Goal: Information Seeking & Learning: Learn about a topic

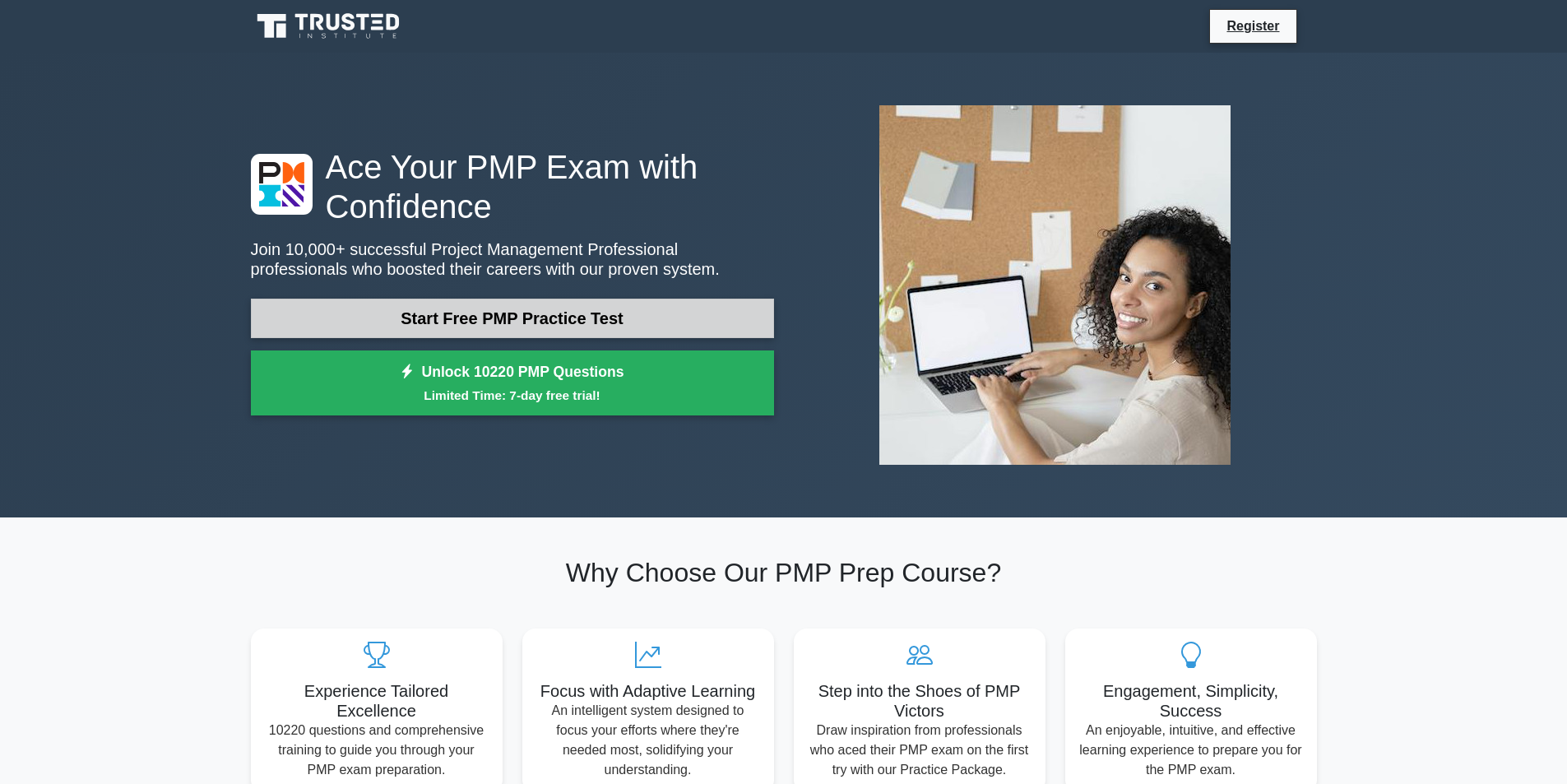
click at [519, 326] on link "Start Free PMP Practice Test" at bounding box center [512, 319] width 523 height 40
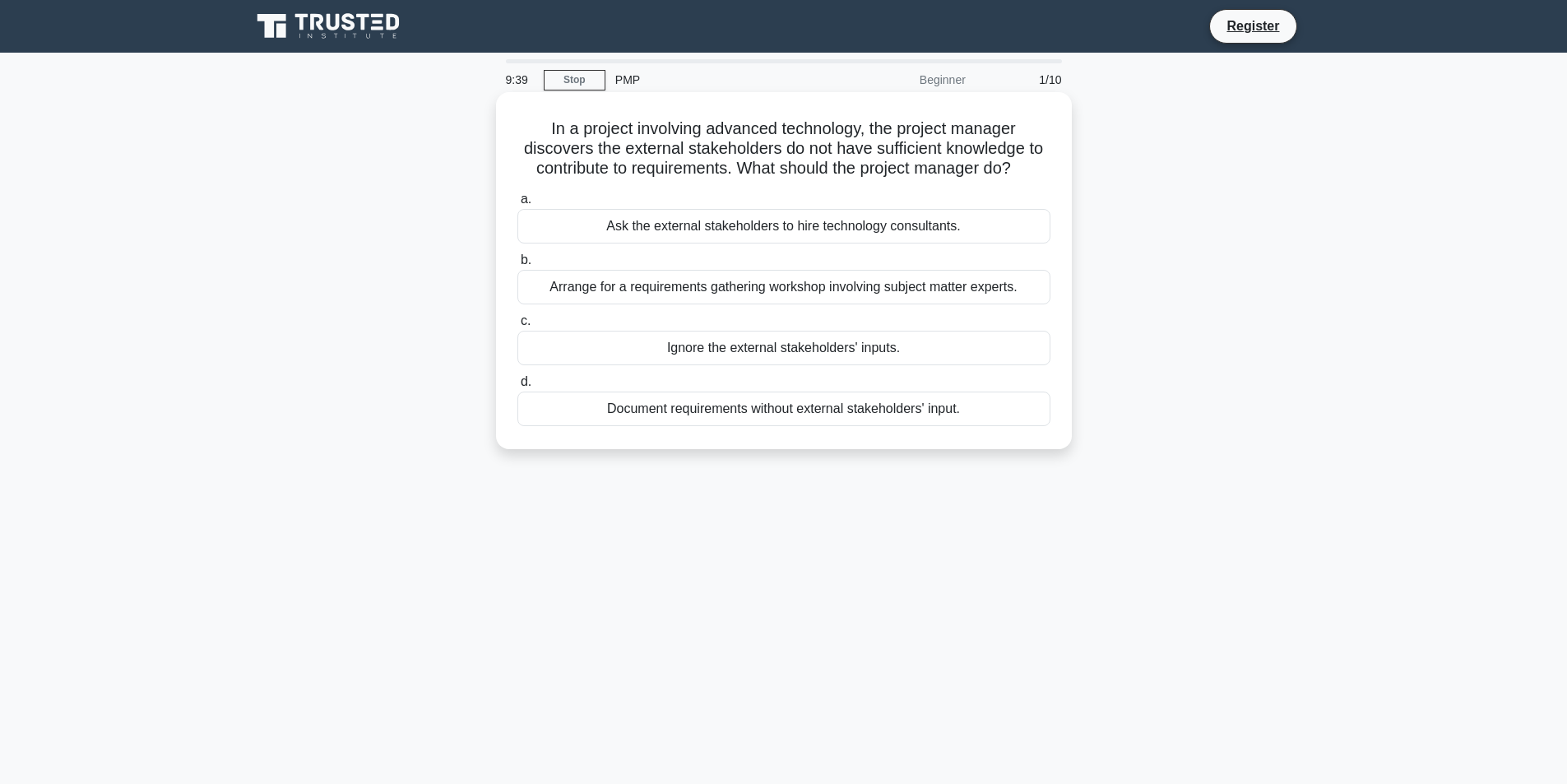
click at [760, 290] on div "Arrange for a requirements gathering workshop involving subject matter experts." at bounding box center [784, 287] width 533 height 34
click at [518, 266] on input "b. Arrange for a requirements gathering workshop involving subject matter exper…" at bounding box center [518, 260] width 0 height 11
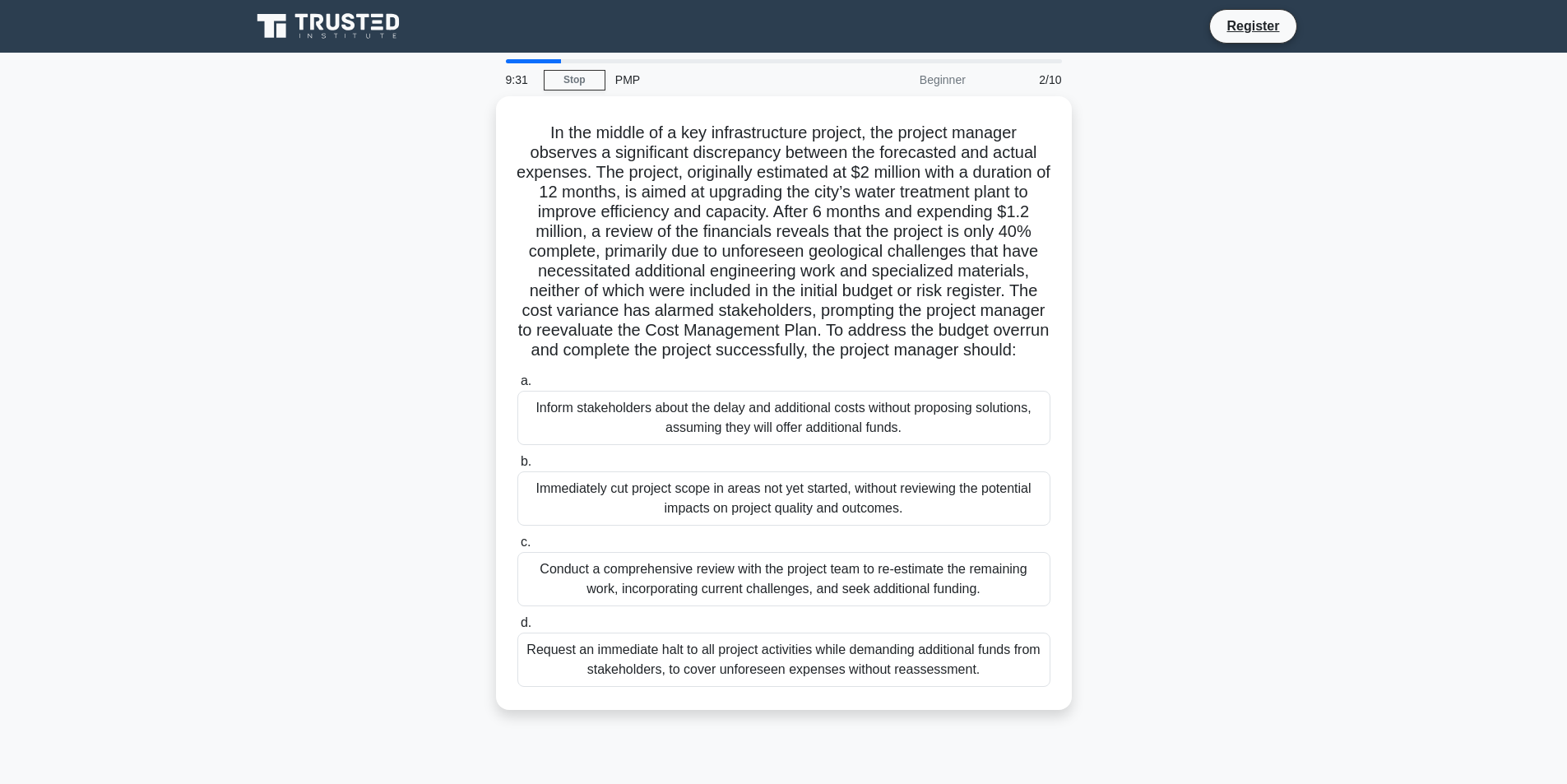
click at [627, 85] on div "PMP" at bounding box center [718, 79] width 226 height 33
click at [627, 76] on div "PMP" at bounding box center [718, 79] width 226 height 33
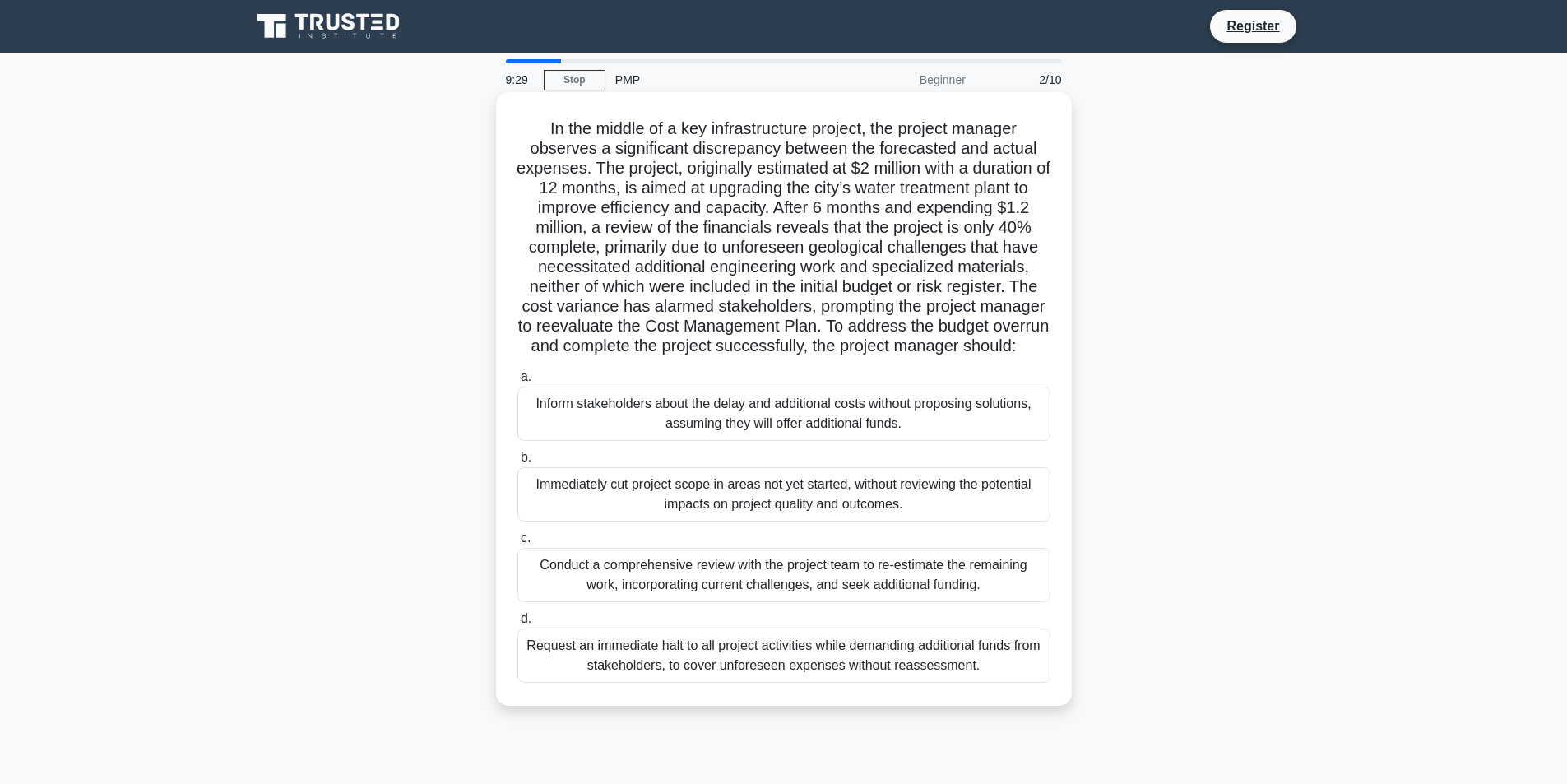
click at [681, 518] on div "Immediately cut project scope in areas not yet started, without reviewing the p…" at bounding box center [784, 494] width 533 height 54
click at [518, 463] on input "b. Immediately cut project scope in areas not yet started, without reviewing th…" at bounding box center [518, 457] width 0 height 11
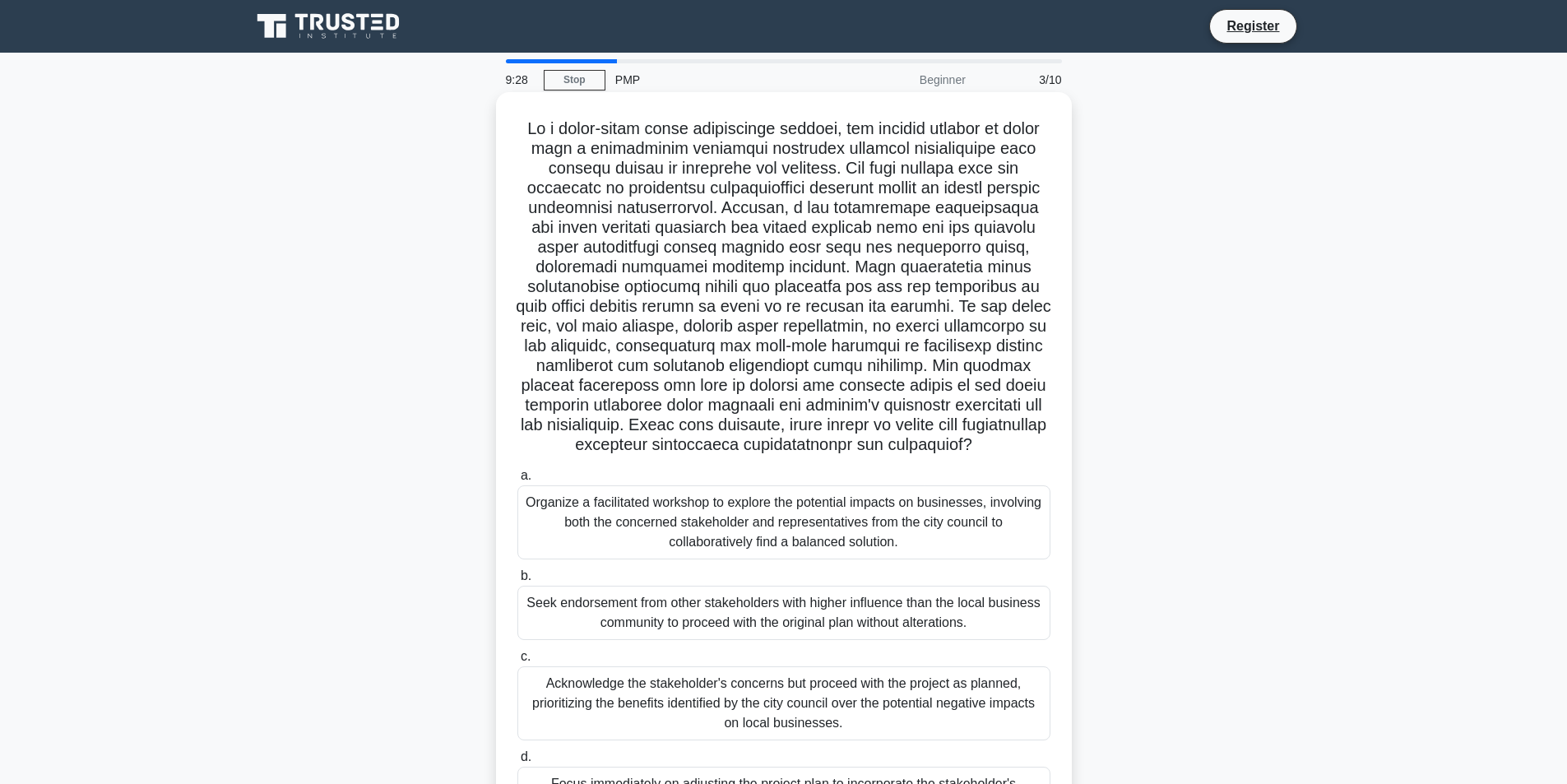
click at [765, 559] on div "Organize a facilitated workshop to explore the potential impacts on businesses,…" at bounding box center [784, 522] width 533 height 74
click at [518, 481] on input "a. Organize a facilitated workshop to explore the potential impacts on business…" at bounding box center [518, 476] width 0 height 11
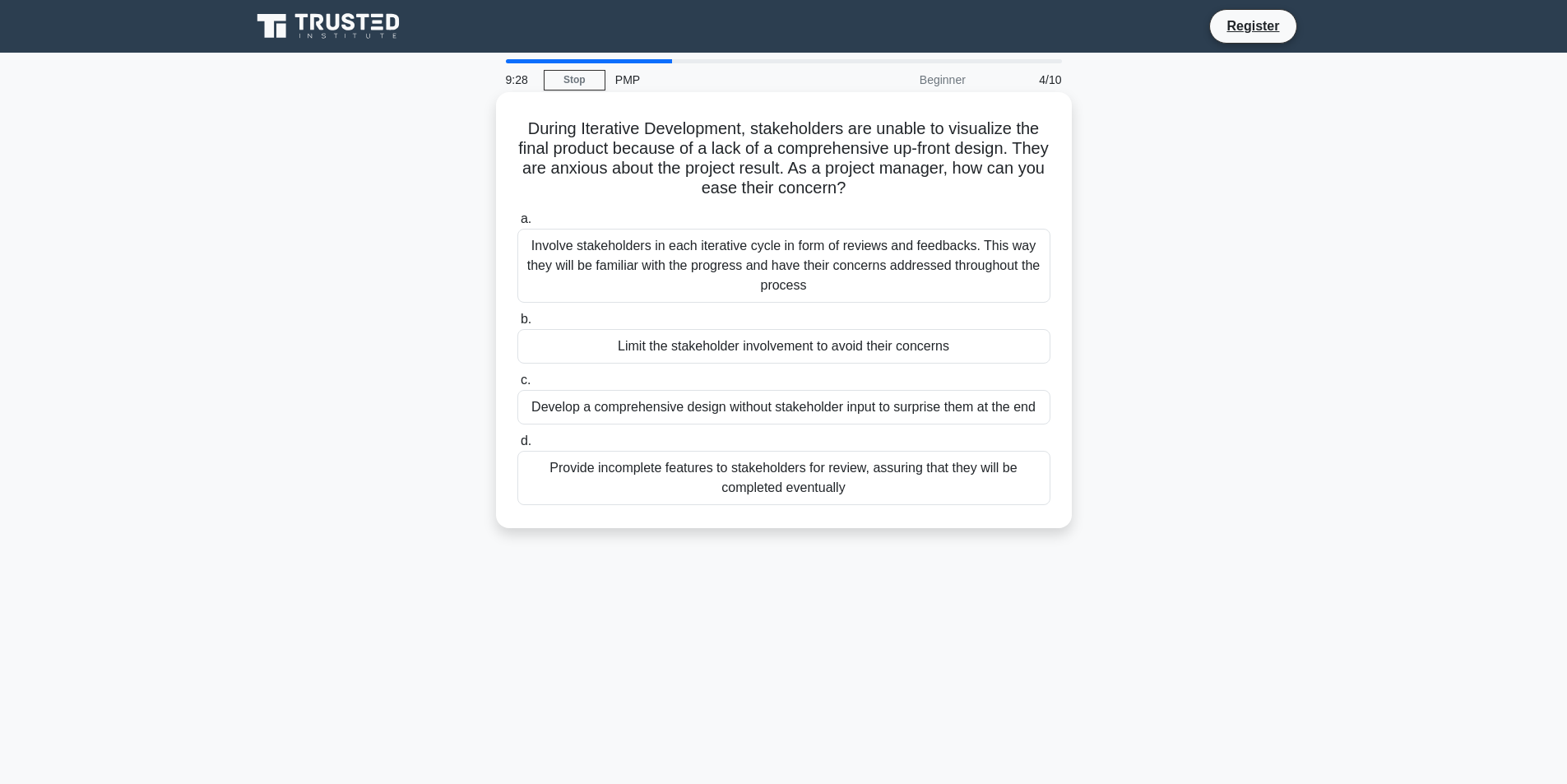
click at [758, 482] on div "Provide incomplete features to stakeholders for review, assuring that they will…" at bounding box center [784, 478] width 533 height 54
click at [518, 446] on input "d. Provide incomplete features to stakeholders for review, assuring that they w…" at bounding box center [518, 441] width 0 height 11
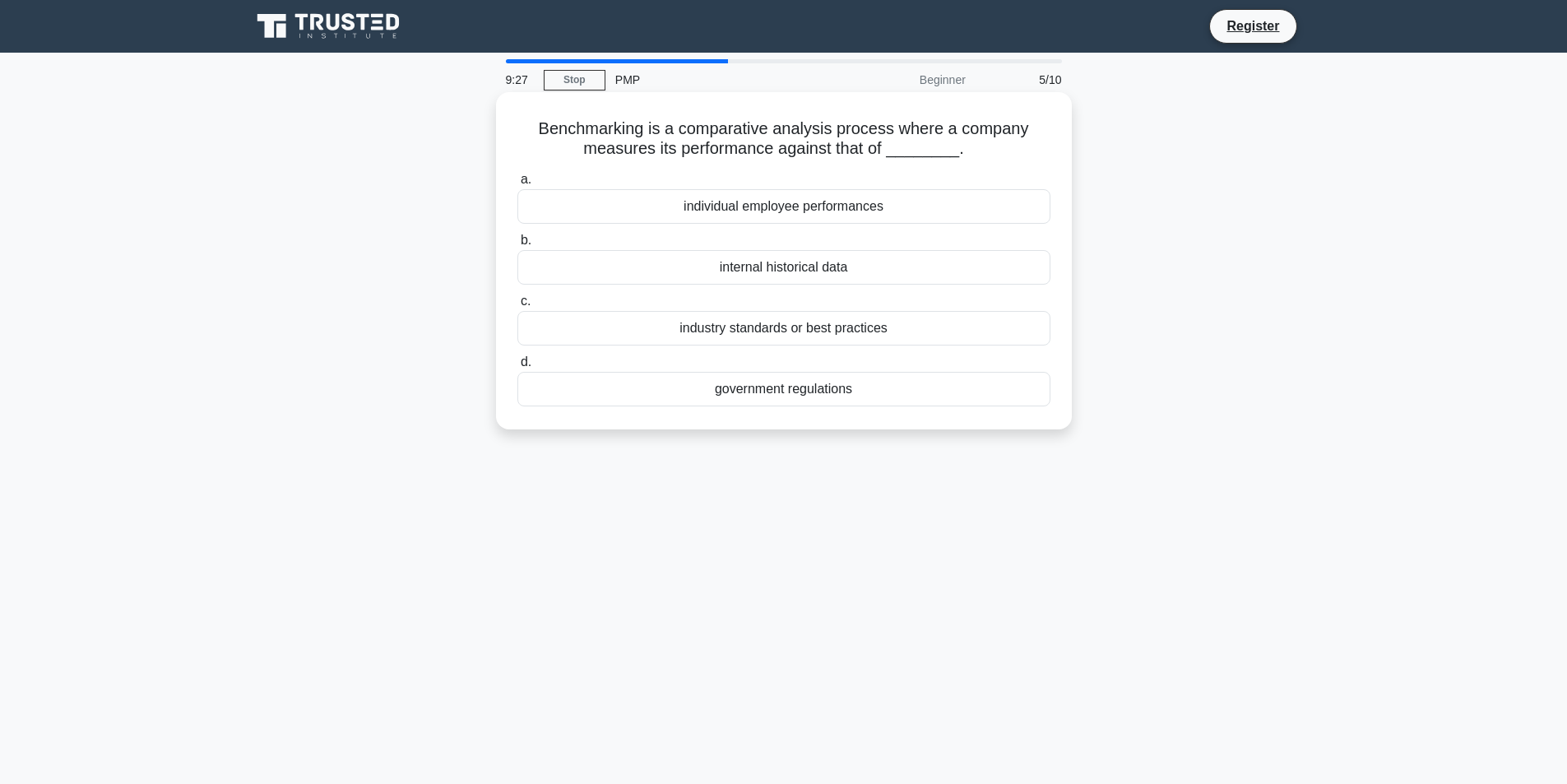
click at [758, 344] on div "industry standards or best practices" at bounding box center [784, 328] width 533 height 34
click at [518, 307] on input "c. industry standards or best practices" at bounding box center [518, 302] width 0 height 11
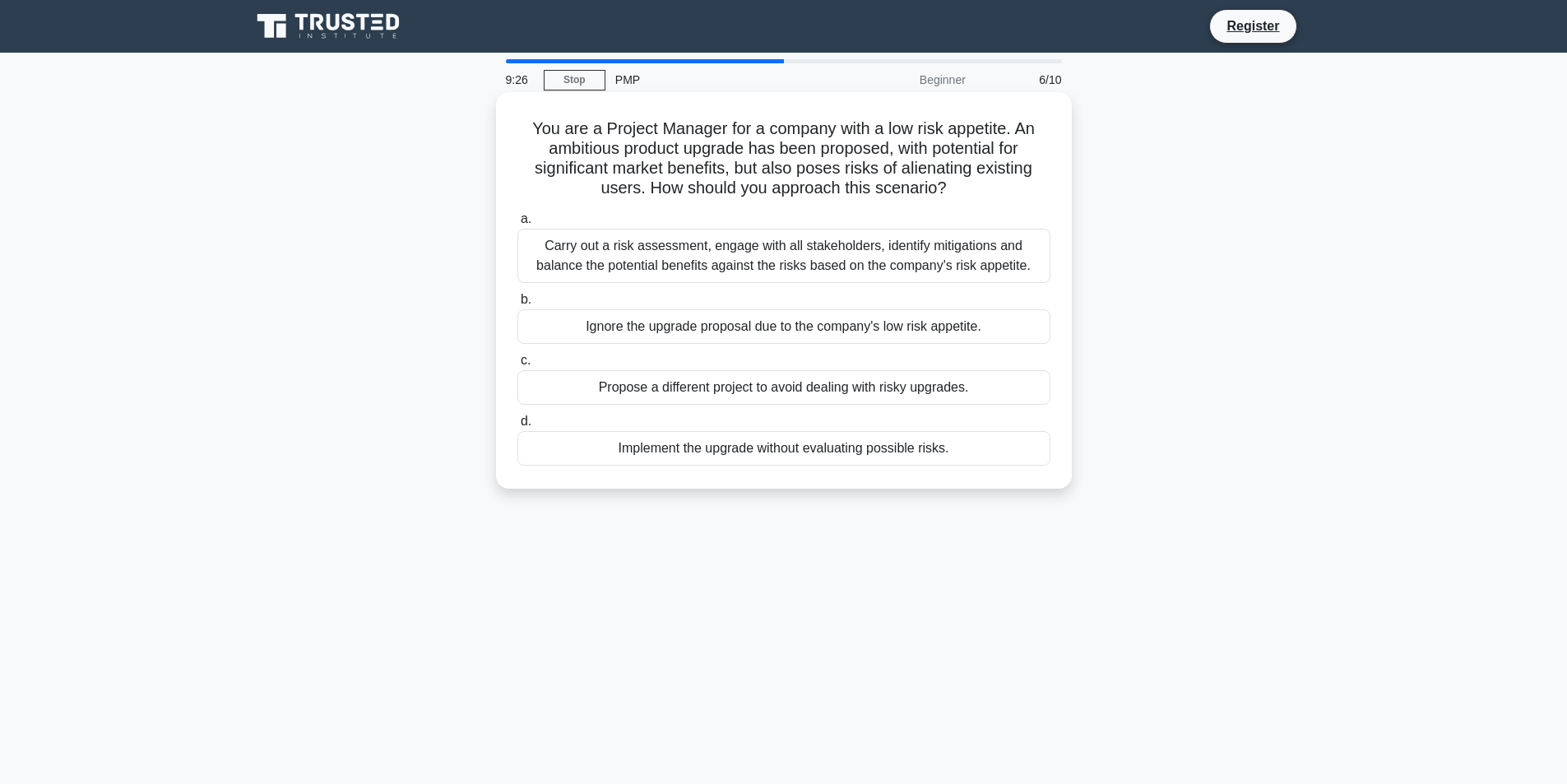
click at [765, 292] on label "b. Ignore the upgrade proposal due to the company's low risk appetite." at bounding box center [784, 317] width 533 height 54
click at [518, 294] on input "b. Ignore the upgrade proposal due to the company's low risk appetite." at bounding box center [518, 300] width 0 height 11
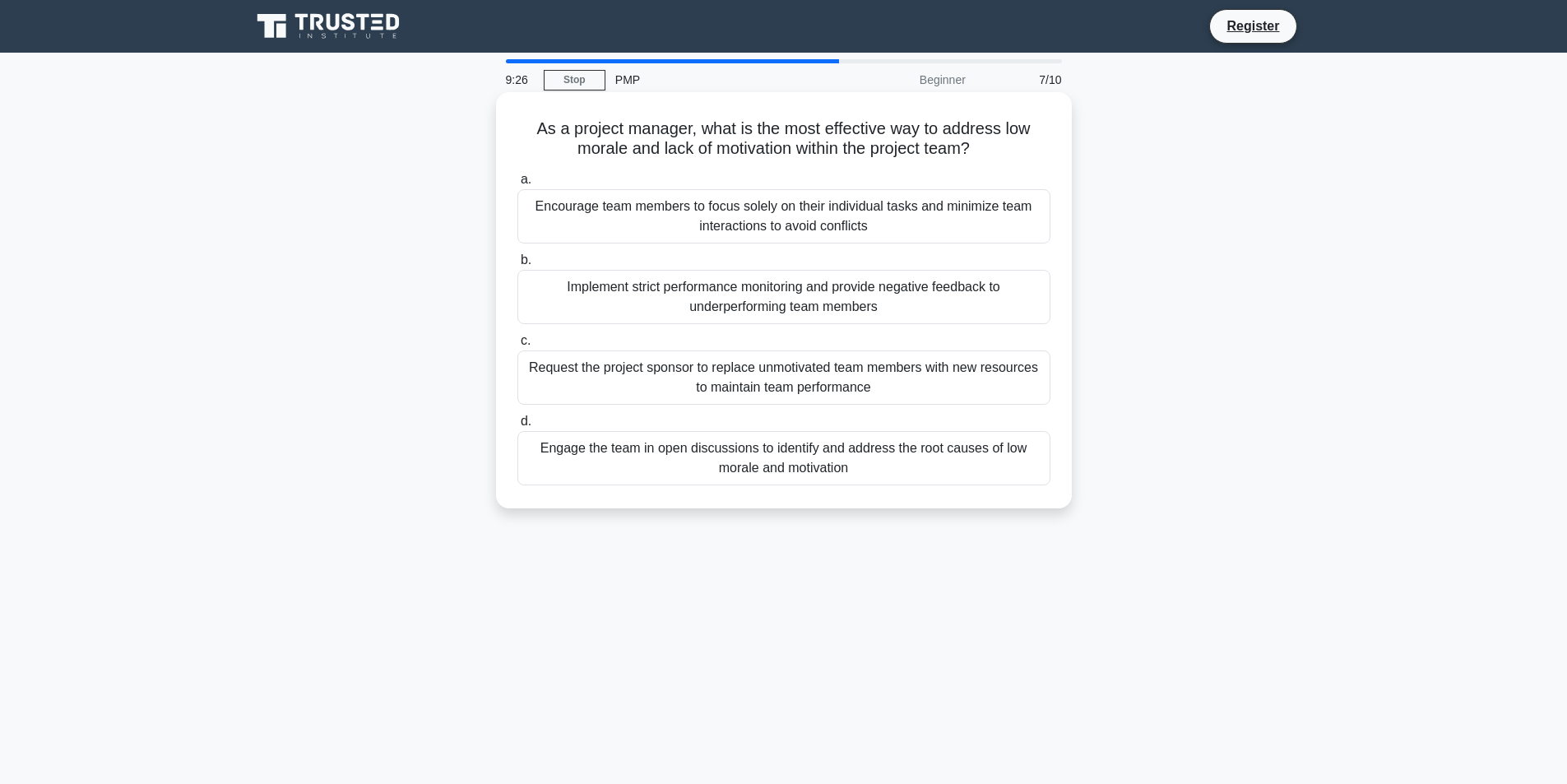
click at [767, 266] on label "b. Implement strict performance monitoring and provide negative feedback to und…" at bounding box center [784, 287] width 533 height 74
click at [518, 266] on input "b. Implement strict performance monitoring and provide negative feedback to und…" at bounding box center [518, 260] width 0 height 11
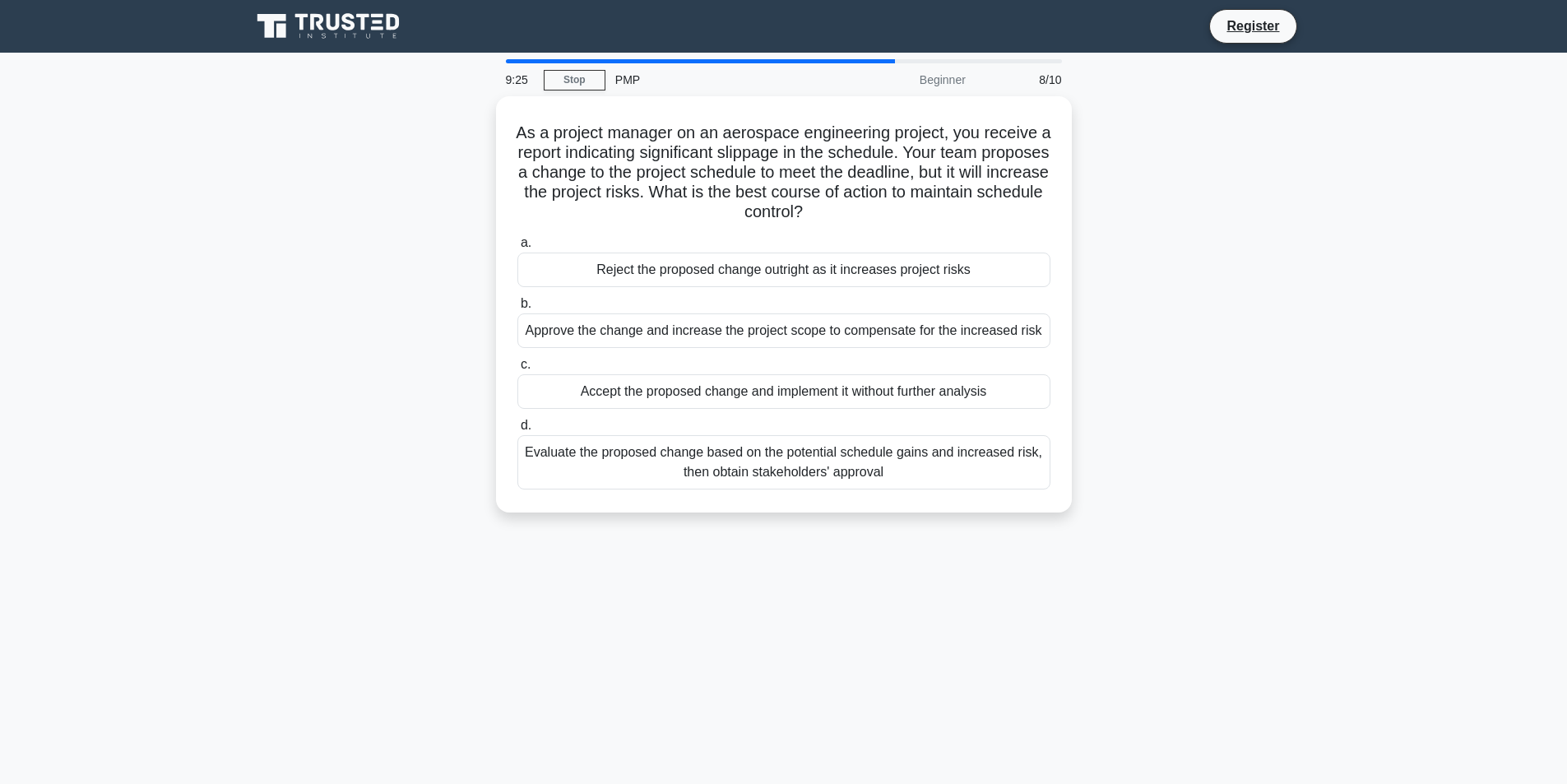
click at [767, 266] on div "Reject the proposed change outright as it increases project risks" at bounding box center [784, 269] width 533 height 34
click at [518, 248] on input "a. Reject the proposed change outright as it increases project risks" at bounding box center [518, 243] width 0 height 11
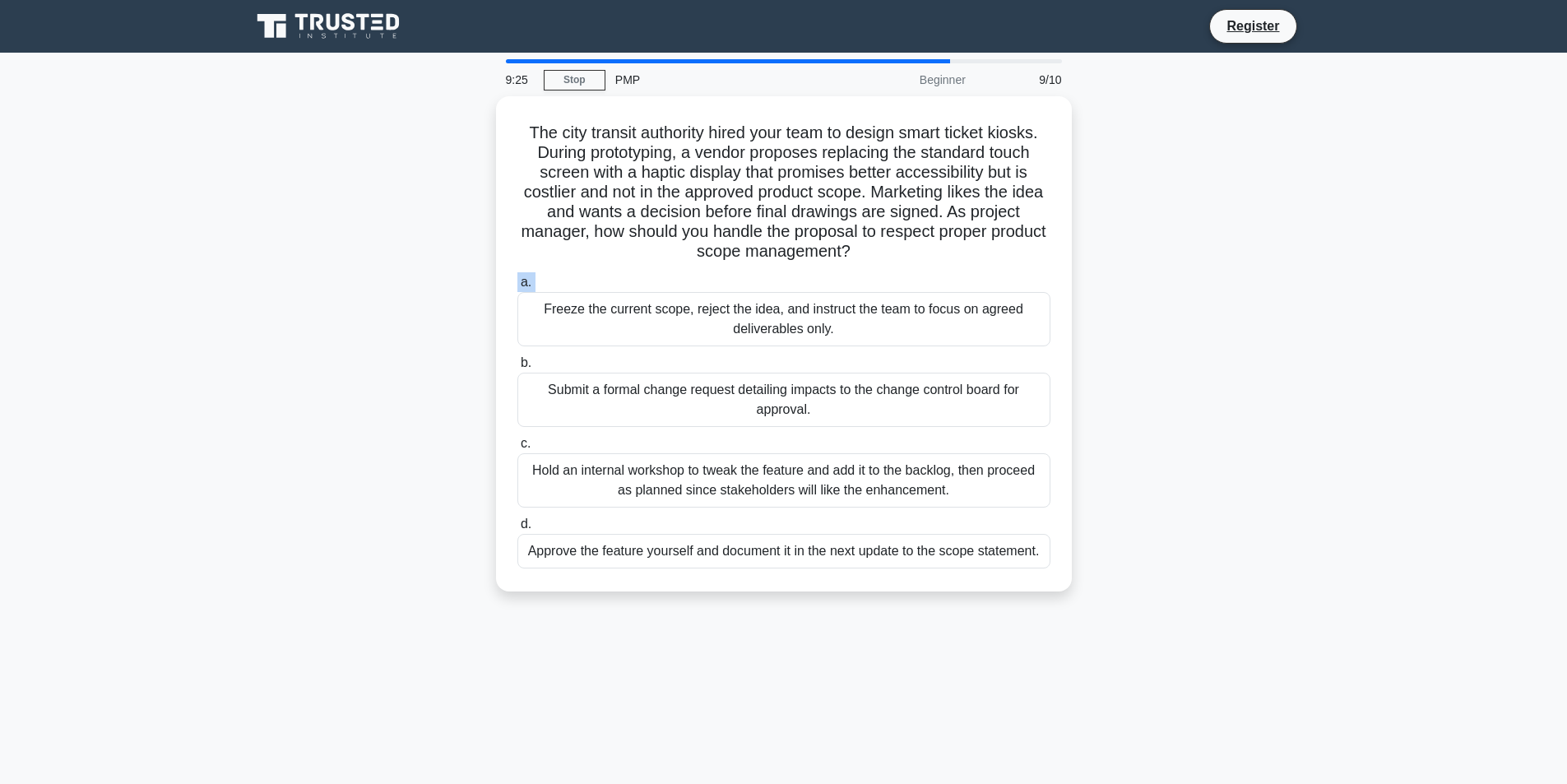
click at [767, 266] on div "The city transit authority hired your team to design smart ticket kiosks. Durin…" at bounding box center [784, 343] width 563 height 482
click at [767, 269] on div "a. Freeze the current scope, reject the idea, and instruct the team to focus on…" at bounding box center [784, 420] width 553 height 302
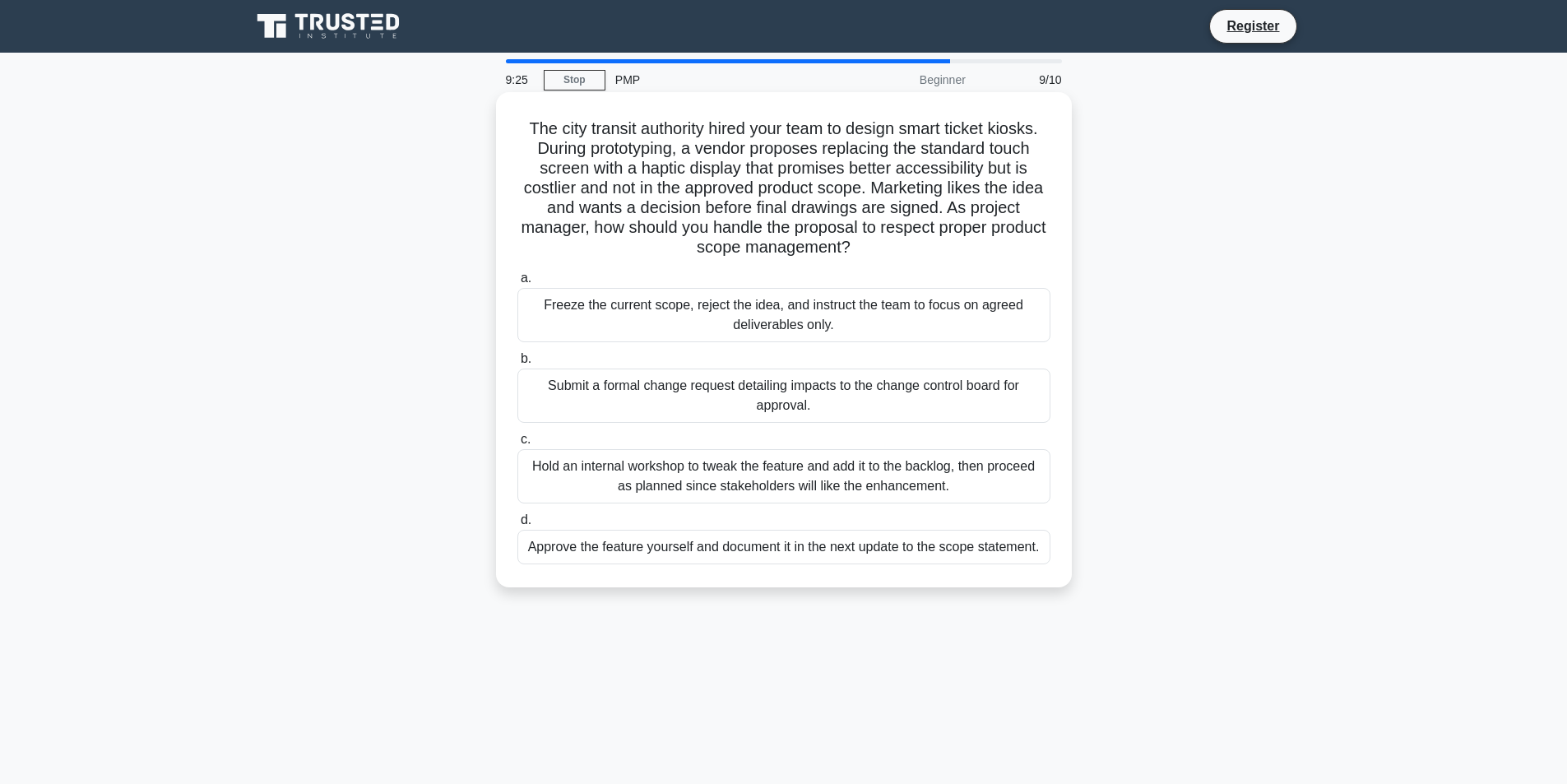
click at [761, 351] on label "b. Submit a formal change request detailing impacts to the change control board…" at bounding box center [784, 385] width 533 height 74
click at [518, 354] on input "b. Submit a formal change request detailing impacts to the change control board…" at bounding box center [518, 359] width 0 height 11
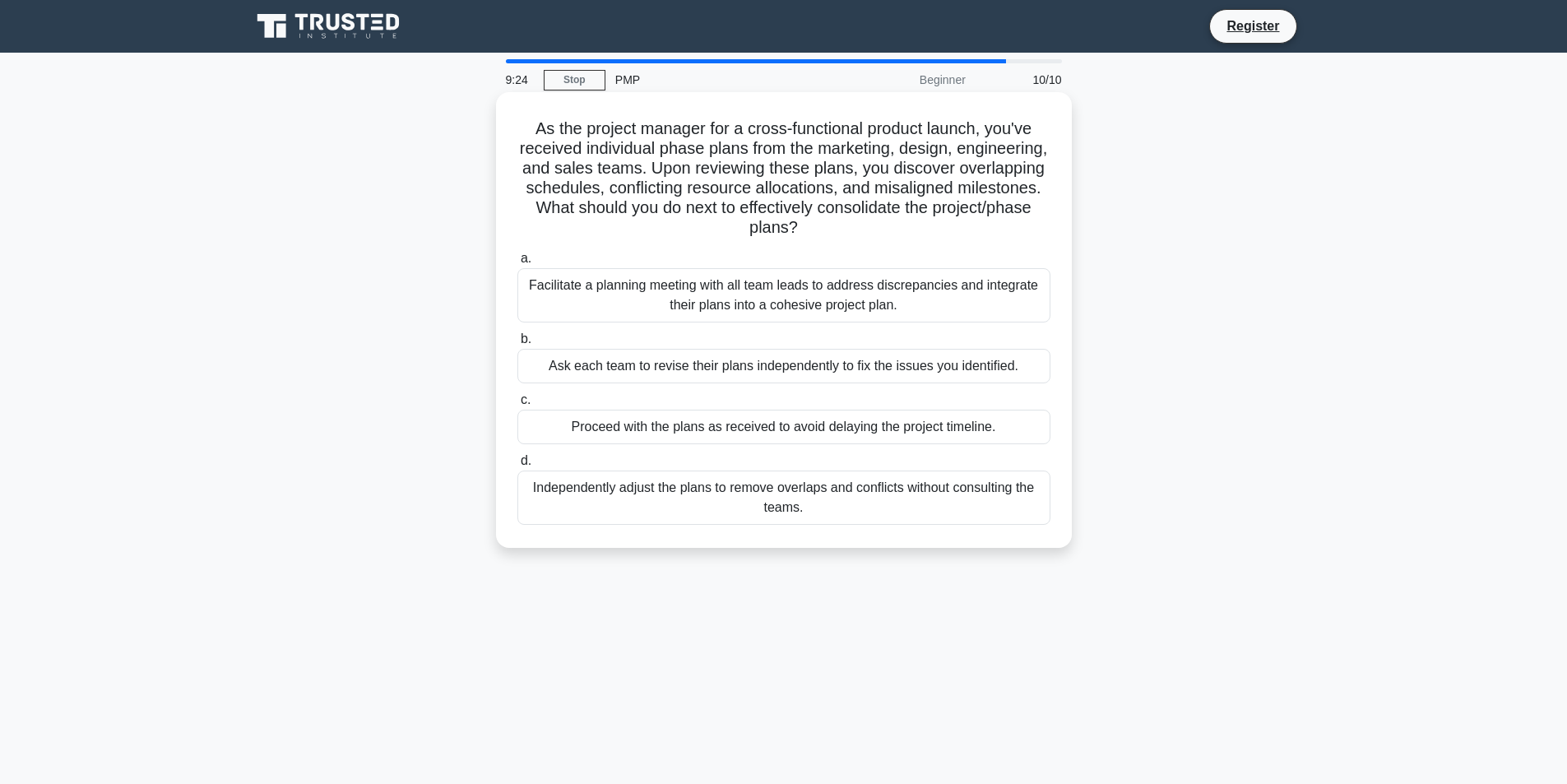
click at [762, 366] on div "Ask each team to revise their plans independently to fix the issues you identif…" at bounding box center [784, 365] width 533 height 34
click at [518, 345] on input "b. Ask each team to revise their plans independently to fix the issues you iden…" at bounding box center [518, 339] width 0 height 11
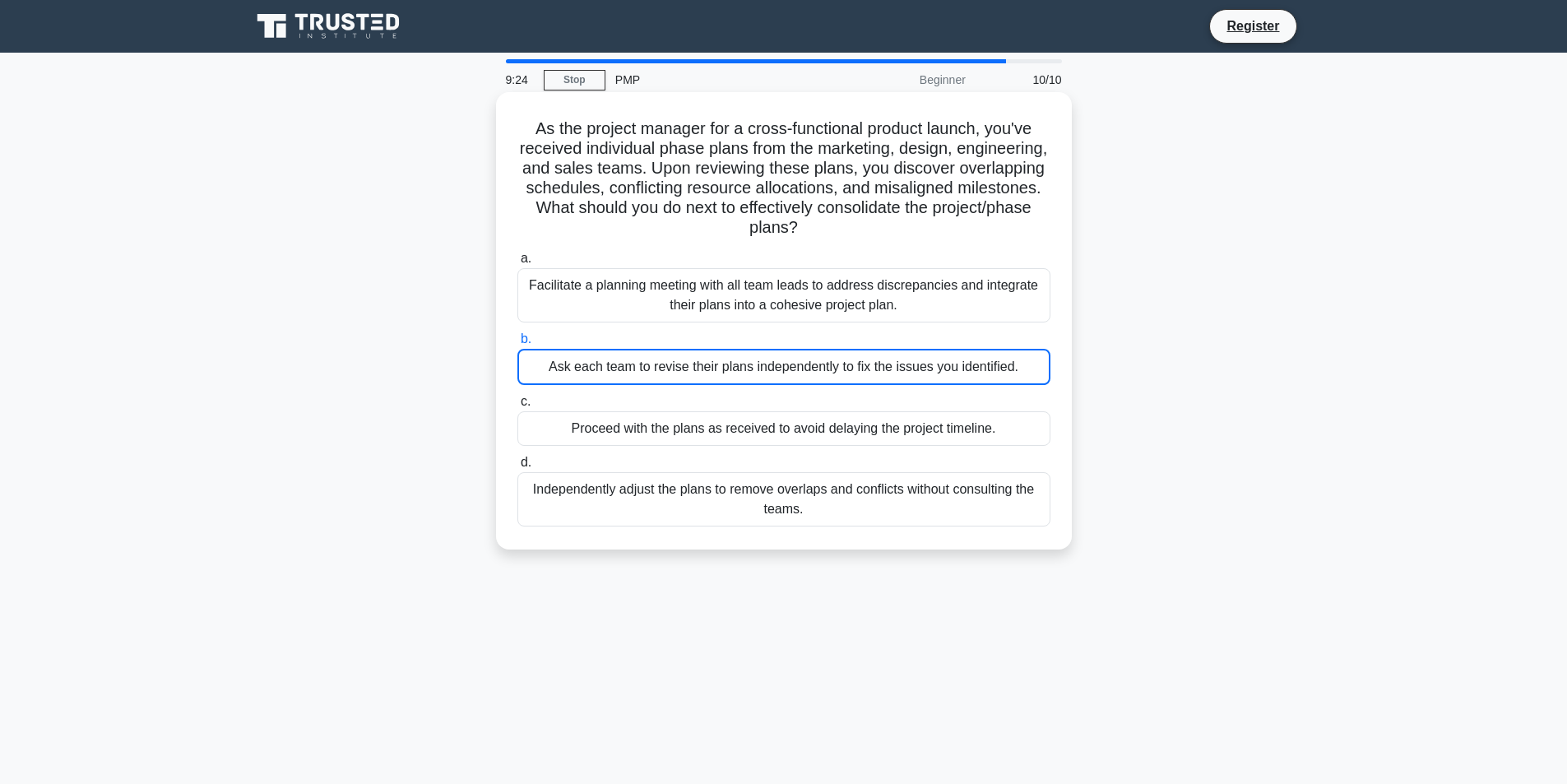
drag, startPoint x: 774, startPoint y: 414, endPoint x: 777, endPoint y: 433, distance: 19.2
click at [774, 416] on div "Proceed with the plans as received to avoid delaying the project timeline." at bounding box center [784, 428] width 533 height 34
click at [518, 407] on input "c. Proceed with the plans as received to avoid delaying the project timeline." at bounding box center [518, 401] width 0 height 11
